Goal: Task Accomplishment & Management: Manage account settings

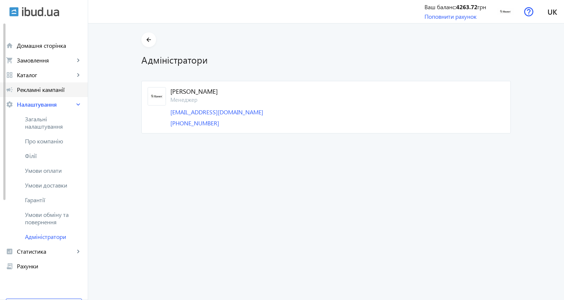
drag, startPoint x: 73, startPoint y: 100, endPoint x: 49, endPoint y: 90, distance: 26.4
click at [73, 100] on link "settings Налаштування keyboard_arrow_right" at bounding box center [44, 104] width 88 height 15
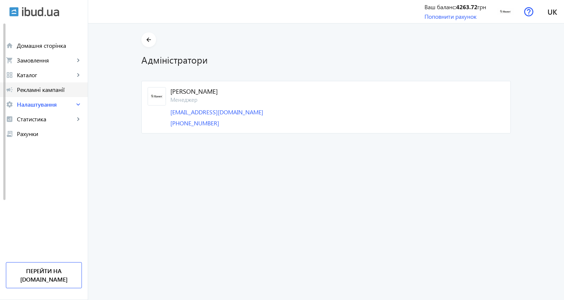
click at [57, 90] on span "Рекламні кампанії" at bounding box center [49, 89] width 65 height 7
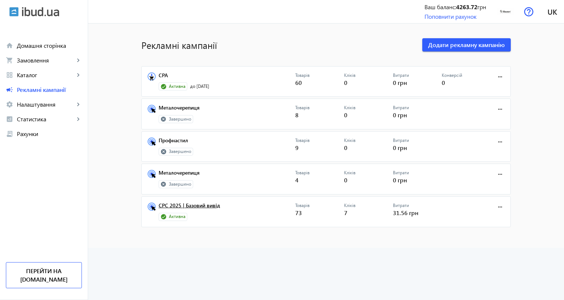
click at [176, 205] on link "CPC 2025 | Базовий вивід" at bounding box center [227, 207] width 137 height 10
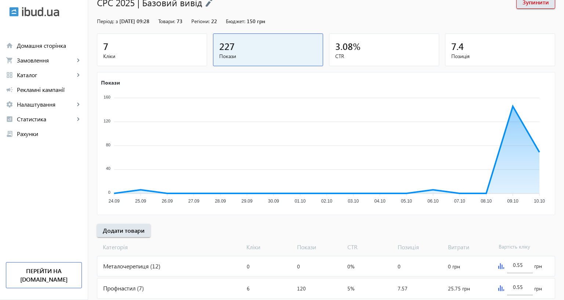
scroll to position [58, 0]
click at [184, 59] on mat-card "7 Кліки" at bounding box center [152, 49] width 110 height 33
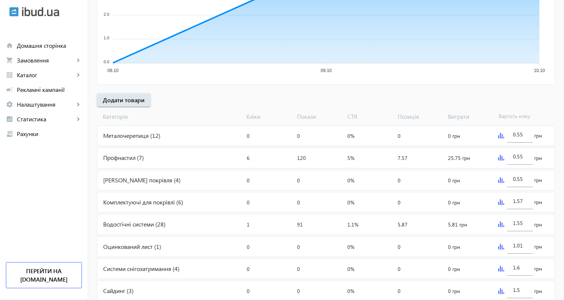
scroll to position [178, 0]
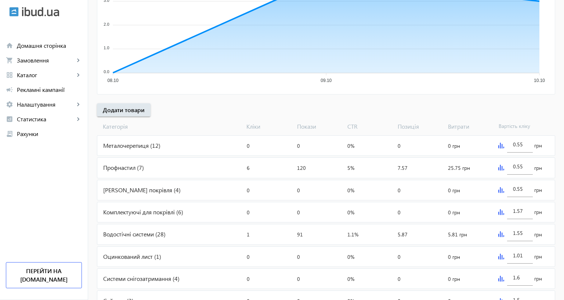
click at [120, 166] on div "Профнастил (7)" at bounding box center [170, 168] width 147 height 20
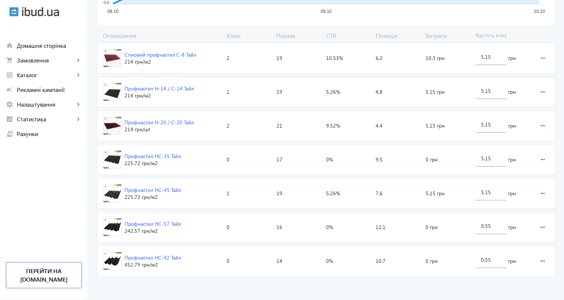
scroll to position [279, 0]
click at [297, 239] on advertising-catalog "arrow_back Каталоги рекламної кампанії Профнастил 6 Кліки 125 Покази 4.8 % CTR …" at bounding box center [326, 43] width 476 height 513
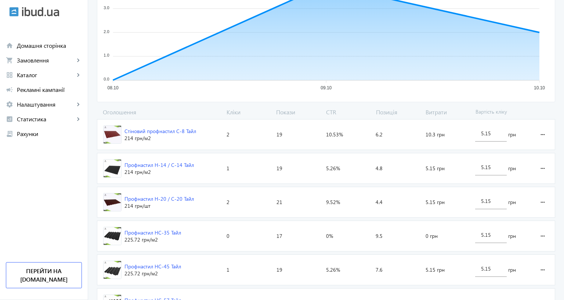
scroll to position [157, 0]
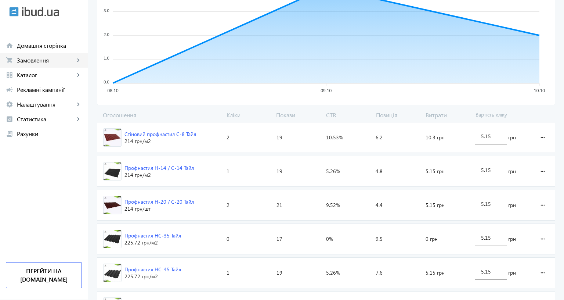
click at [68, 59] on span "Замовлення" at bounding box center [46, 60] width 58 height 7
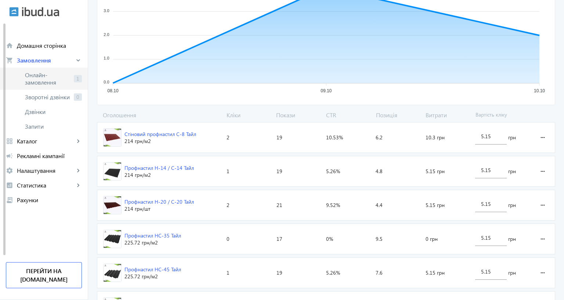
click at [56, 77] on span "Онлайн-замовлення" at bounding box center [48, 78] width 46 height 15
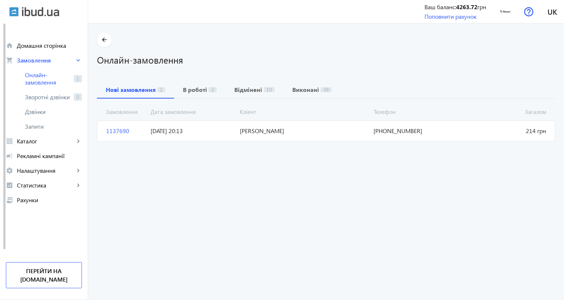
click at [158, 129] on span "[DATE] 20:13" at bounding box center [192, 131] width 89 height 8
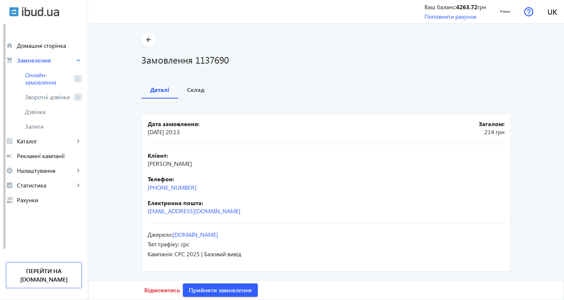
scroll to position [43, 0]
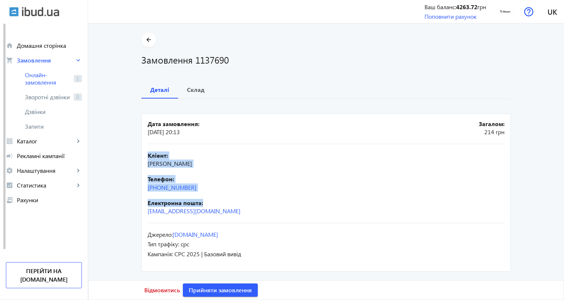
drag, startPoint x: 140, startPoint y: 109, endPoint x: 217, endPoint y: 160, distance: 91.8
click at [217, 160] on mat-card "Дата замовлення: [DATE] 20:13 Загалом: 214 грн Кліент: [PERSON_NAME] Телефон: […" at bounding box center [325, 192] width 369 height 158
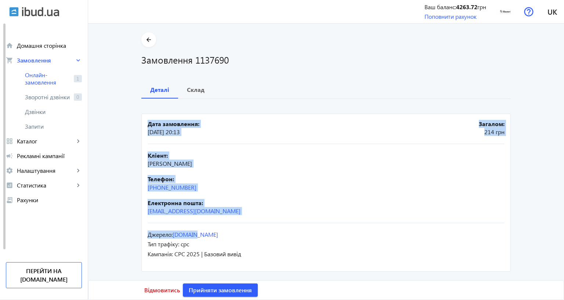
drag, startPoint x: 138, startPoint y: 83, endPoint x: 262, endPoint y: 192, distance: 165.3
click at [262, 192] on mat-card "Дата замовлення: [DATE] 20:13 Загалом: 214 грн Кліент: [PERSON_NAME] Телефон: […" at bounding box center [325, 192] width 369 height 158
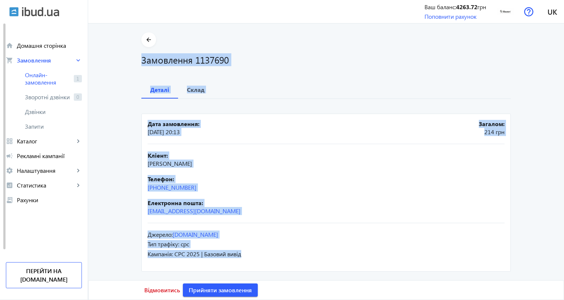
drag, startPoint x: 131, startPoint y: 19, endPoint x: 287, endPoint y: 213, distance: 249.7
click at [287, 213] on div "arrow_back Замовлення 1137690 Деталі Склад Дата замовлення: [DATE] 20:13 Загало…" at bounding box center [326, 152] width 387 height 241
copy div "Замовлення 1137690 Деталі Склад Дата замовлення: [DATE] 20:13 Загалом: 214 грн …"
click at [248, 199] on div "Електронна пошта: [EMAIL_ADDRESS][DOMAIN_NAME]" at bounding box center [326, 207] width 357 height 17
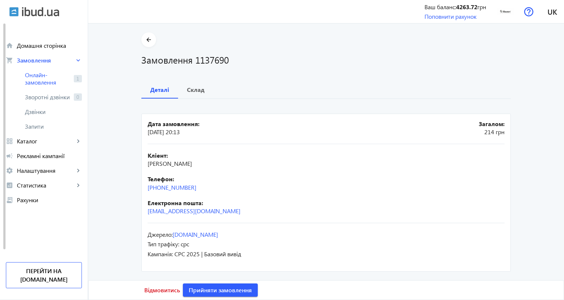
click at [217, 144] on div "Кліент: [PERSON_NAME] Телефон: [PHONE_NUMBER] Електронна пошта: [EMAIL_ADDRESS]…" at bounding box center [326, 183] width 357 height 79
click at [220, 144] on div "Кліент: [PERSON_NAME] Телефон: [PHONE_NUMBER] Електронна пошта: [EMAIL_ADDRESS]…" at bounding box center [326, 183] width 357 height 79
click at [191, 81] on span "Склад" at bounding box center [196, 90] width 18 height 18
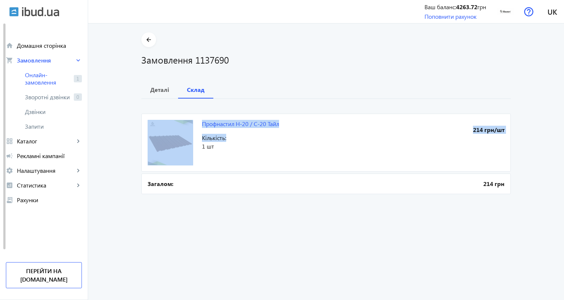
drag, startPoint x: 289, startPoint y: 126, endPoint x: 194, endPoint y: 129, distance: 95.1
click at [194, 129] on mat-card "Профнастил Н-20 / С-20 Тайл 214 грн/шт Кількість: 1 шт" at bounding box center [325, 142] width 369 height 58
copy mat-card "Профнастил Н-20 / С-20 Тайл 214 грн/шт Кількість:"
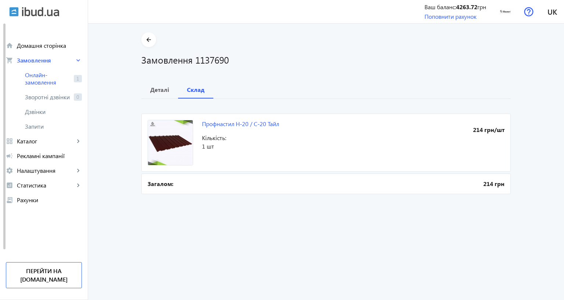
click at [238, 223] on order "arrow_back Замовлення 1137690 Деталі Склад Профнастил Н-20 / С-20 Тайл 214 грн/…" at bounding box center [326, 162] width 476 height 276
click at [145, 86] on div "Деталі" at bounding box center [159, 90] width 37 height 18
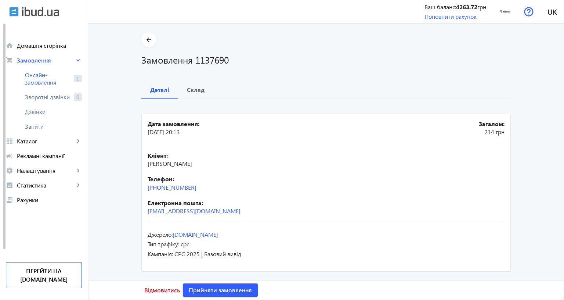
click at [111, 155] on main "arrow_back Замовлення 1137690 Деталі Склад Дата замовлення: [DATE] 20:13 Загало…" at bounding box center [326, 152] width 476 height 241
click at [34, 80] on span "Онлайн-замовлення" at bounding box center [48, 78] width 46 height 15
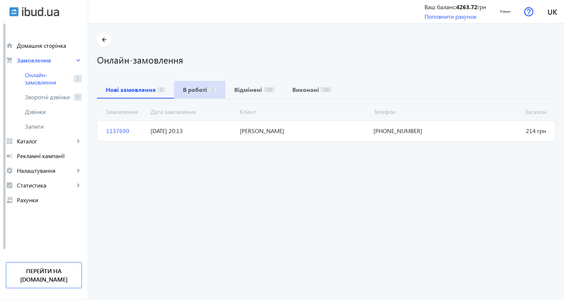
click at [197, 89] on b "В роботі" at bounding box center [195, 90] width 24 height 6
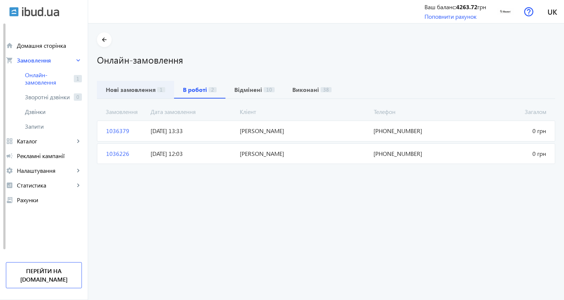
click at [140, 87] on b "Нові замовлення" at bounding box center [131, 90] width 50 height 6
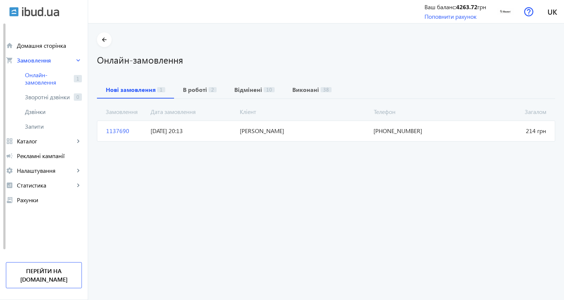
click at [261, 127] on span "[PERSON_NAME]" at bounding box center [304, 131] width 134 height 8
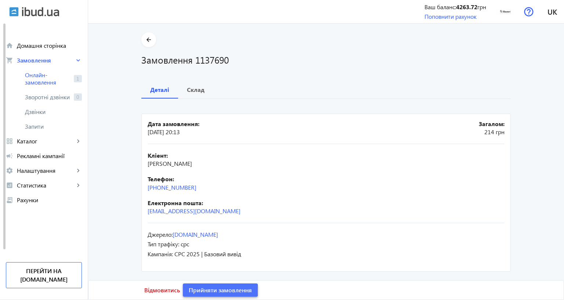
click at [207, 286] on span "Прийняти замовлення" at bounding box center [220, 290] width 63 height 8
click at [145, 39] on mat-icon "arrow_back" at bounding box center [148, 39] width 9 height 9
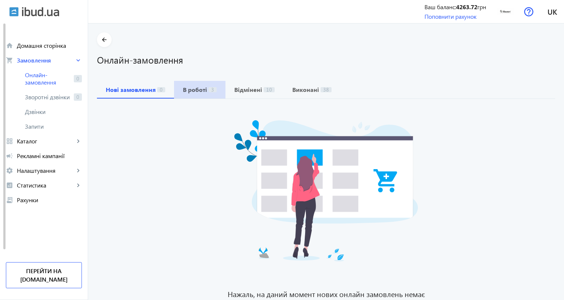
click at [209, 89] on span "3" at bounding box center [213, 89] width 8 height 5
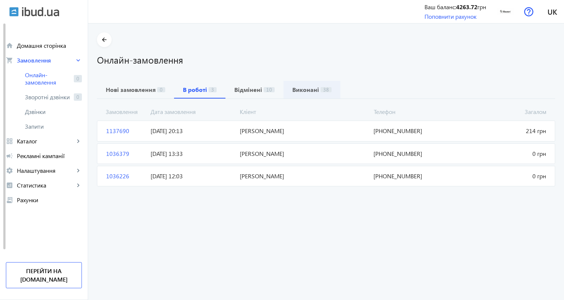
click at [292, 89] on b "Виконані" at bounding box center [305, 90] width 27 height 6
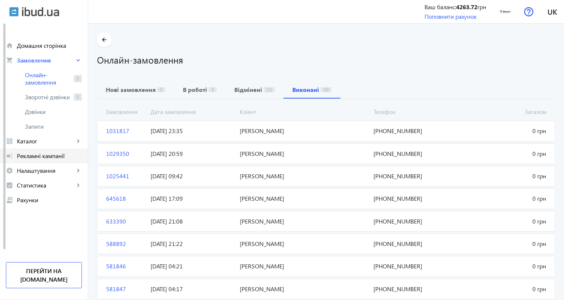
click at [42, 157] on span "Рекламні кампанії" at bounding box center [49, 155] width 65 height 7
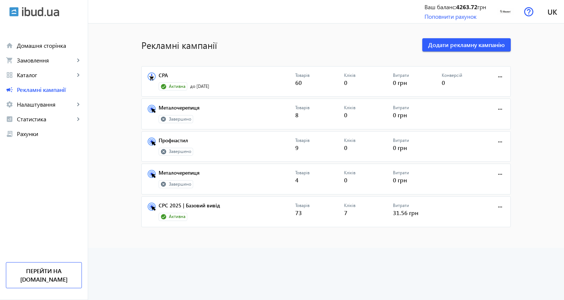
click at [102, 123] on mat-sidenav-content "Рекламні кампанії Додати рекламну кампанію CPA Активна до [DATE] Товарів 60 Клі…" at bounding box center [326, 136] width 476 height 224
click at [51, 60] on span "Замовлення" at bounding box center [46, 60] width 58 height 7
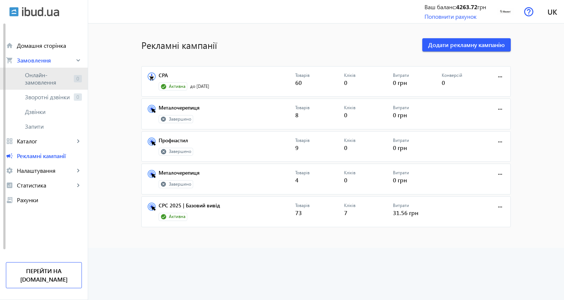
click at [37, 76] on span "Онлайн-замовлення" at bounding box center [48, 78] width 46 height 15
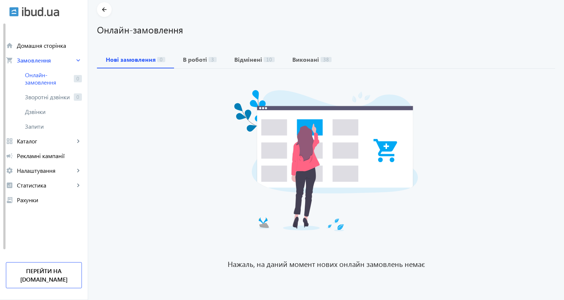
scroll to position [74, 0]
click at [38, 185] on span "Статистика" at bounding box center [46, 184] width 58 height 7
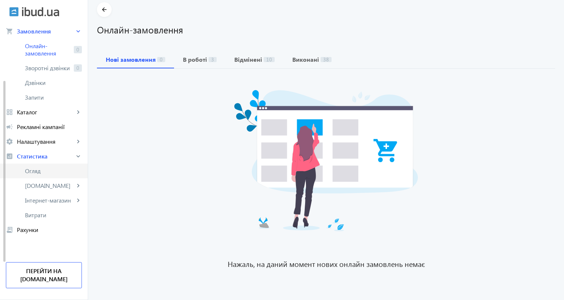
scroll to position [65, 0]
click at [44, 163] on link "Огляд" at bounding box center [44, 170] width 88 height 15
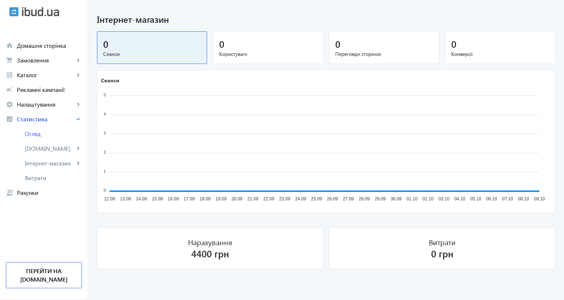
scroll to position [488, 0]
click at [42, 163] on span "Інтернет-магазин" at bounding box center [50, 162] width 50 height 7
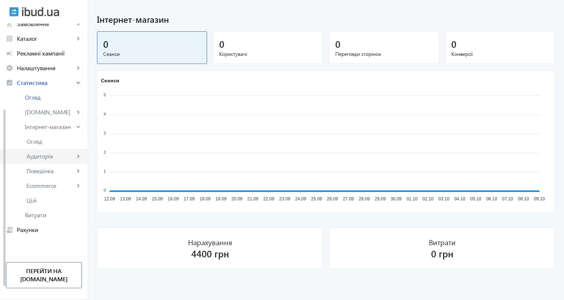
scroll to position [72, 0]
click at [42, 182] on span "Ecommerce" at bounding box center [50, 185] width 48 height 7
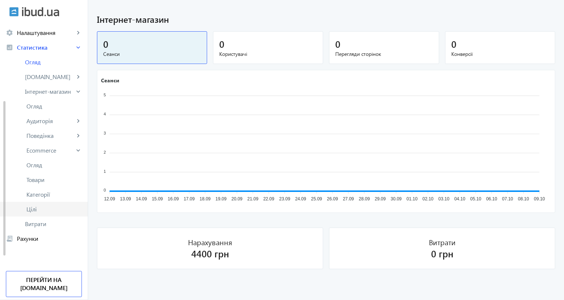
scroll to position [116, 0]
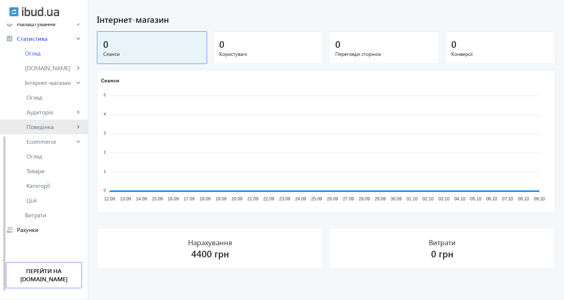
click at [46, 123] on span "Поведінка" at bounding box center [50, 126] width 48 height 7
click at [48, 108] on span "Аудиторія" at bounding box center [50, 111] width 48 height 7
click at [46, 123] on span "Огляд" at bounding box center [53, 126] width 55 height 7
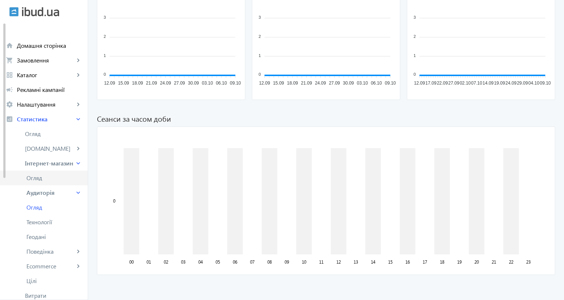
scroll to position [517, 0]
click at [38, 108] on span "Налаштування" at bounding box center [46, 104] width 58 height 7
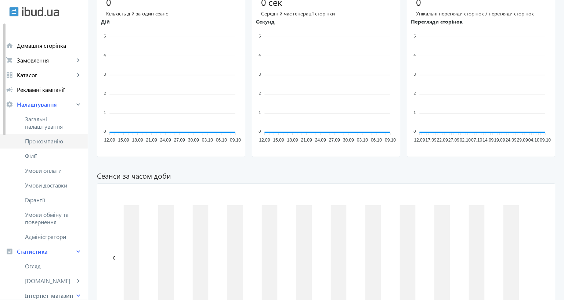
scroll to position [0, 0]
click at [47, 64] on link "shopping_cart Замовлення keyboard_arrow_right" at bounding box center [44, 60] width 88 height 15
